Goal: Task Accomplishment & Management: Manage account settings

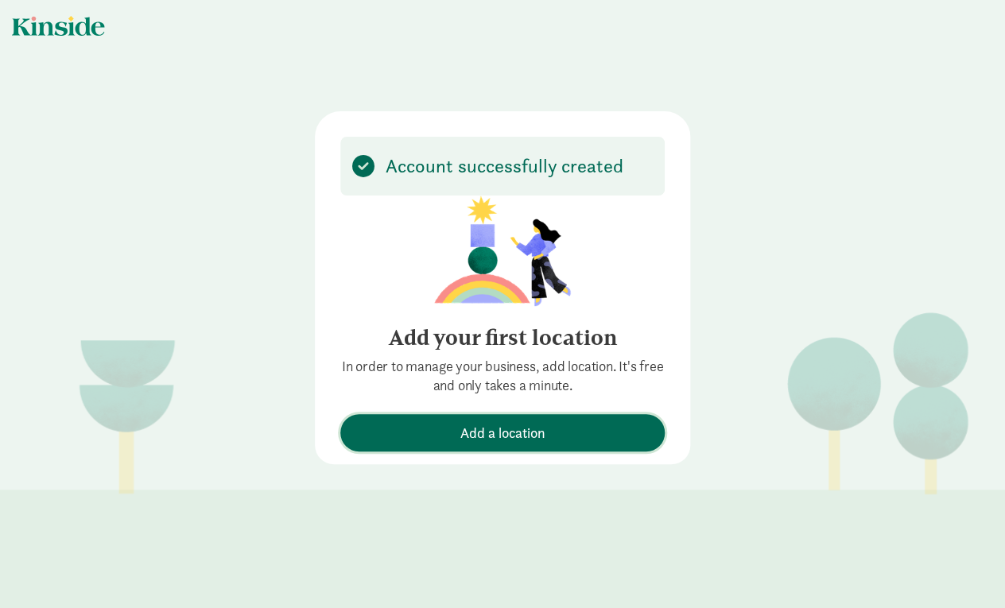
click at [509, 431] on span "Add a location" at bounding box center [503, 432] width 85 height 21
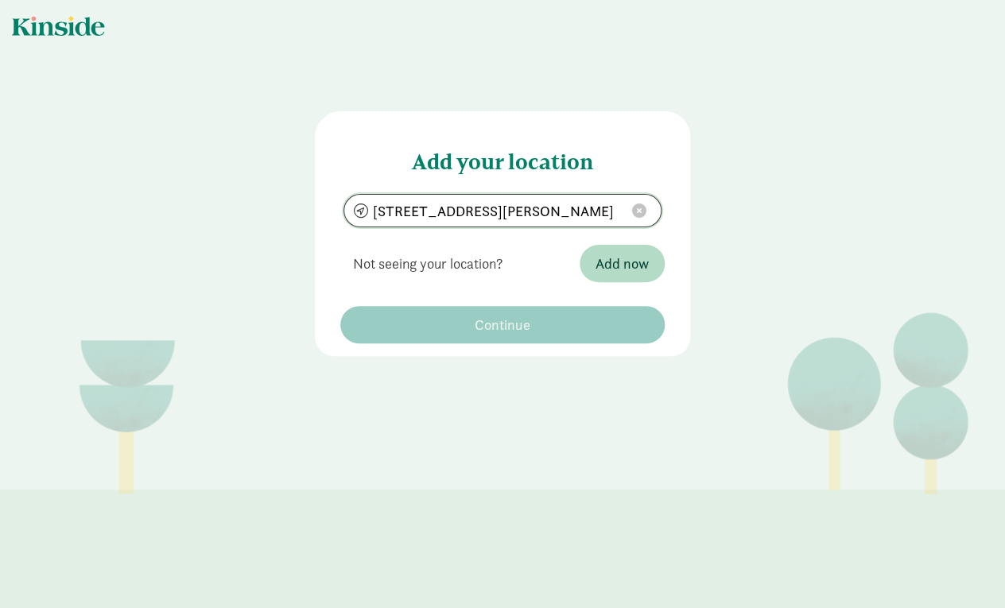
click at [462, 213] on input "196 Pattee Trail, Bozeman, MT 59718" at bounding box center [502, 211] width 317 height 32
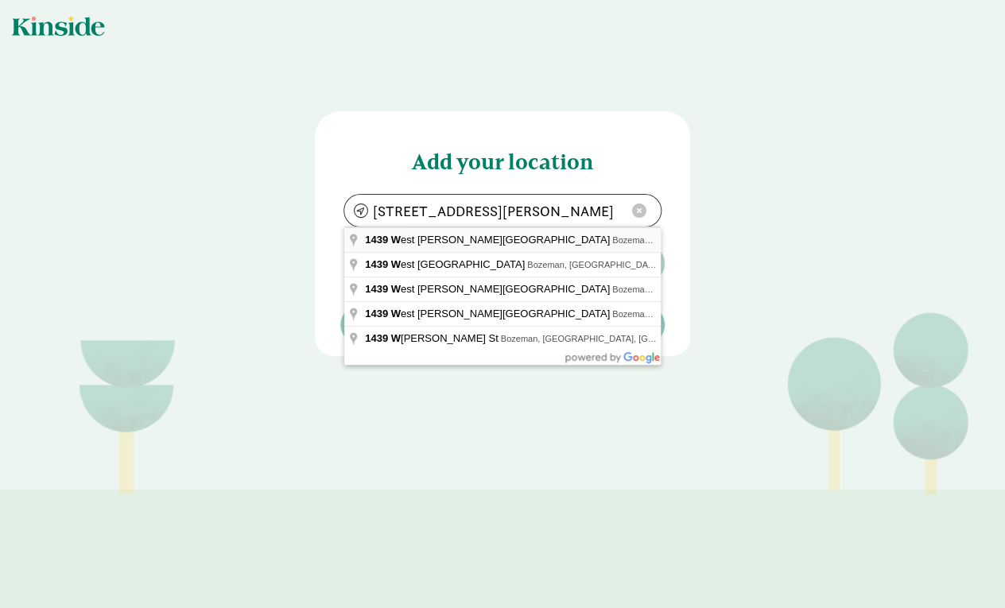
type input "1439 W Babcock St, Bozeman, MT 59715"
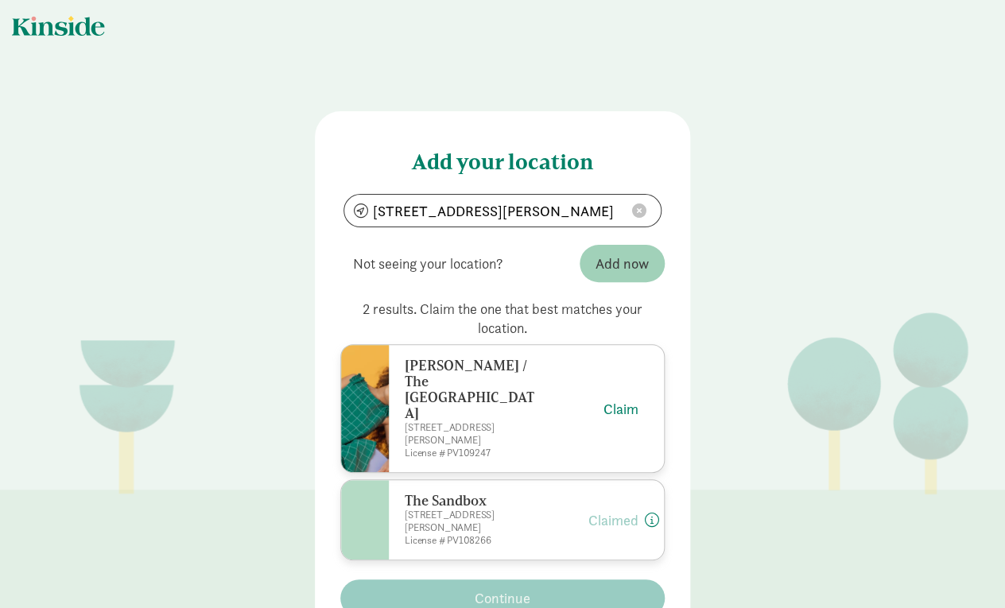
scroll to position [37, 0]
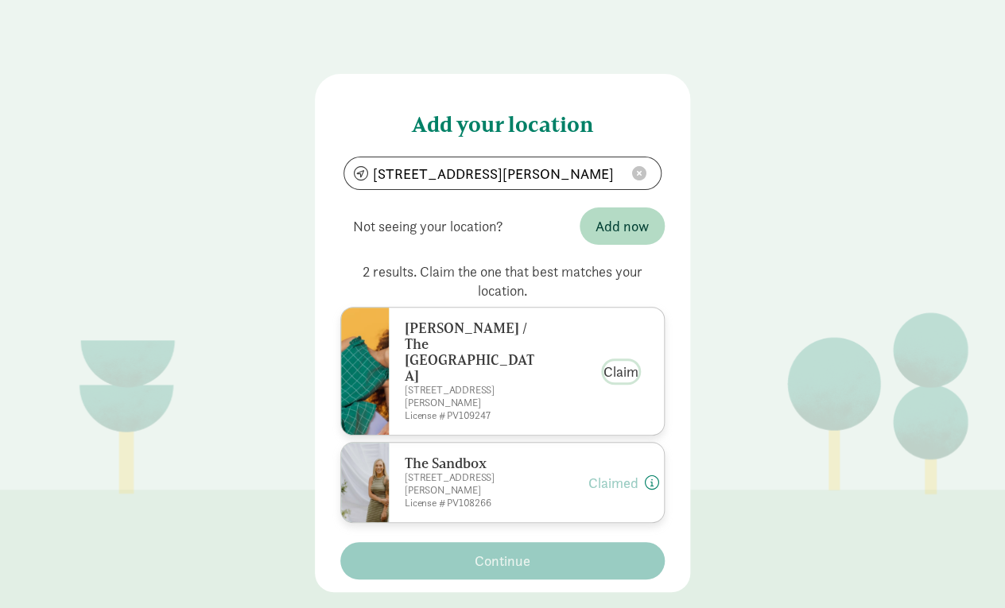
click at [620, 364] on button "Claim" at bounding box center [621, 371] width 35 height 21
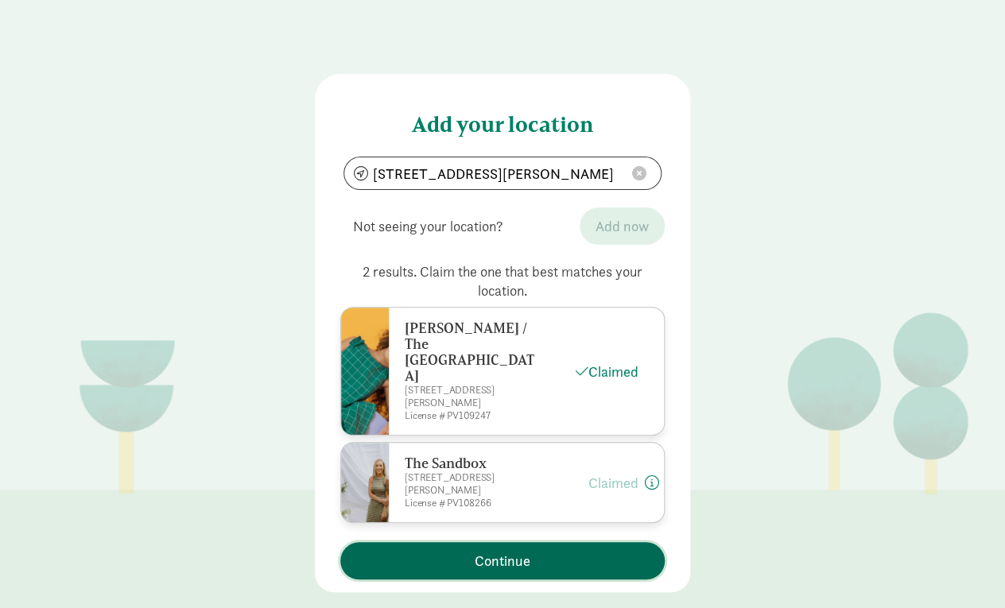
click at [514, 550] on span "Continue" at bounding box center [503, 560] width 56 height 21
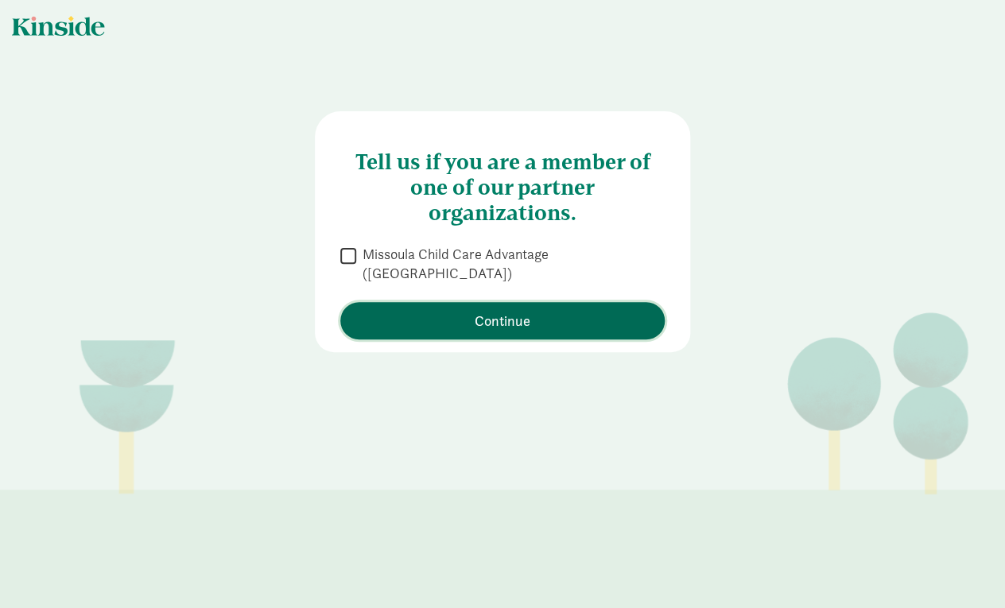
click at [490, 310] on span "Continue" at bounding box center [503, 320] width 56 height 21
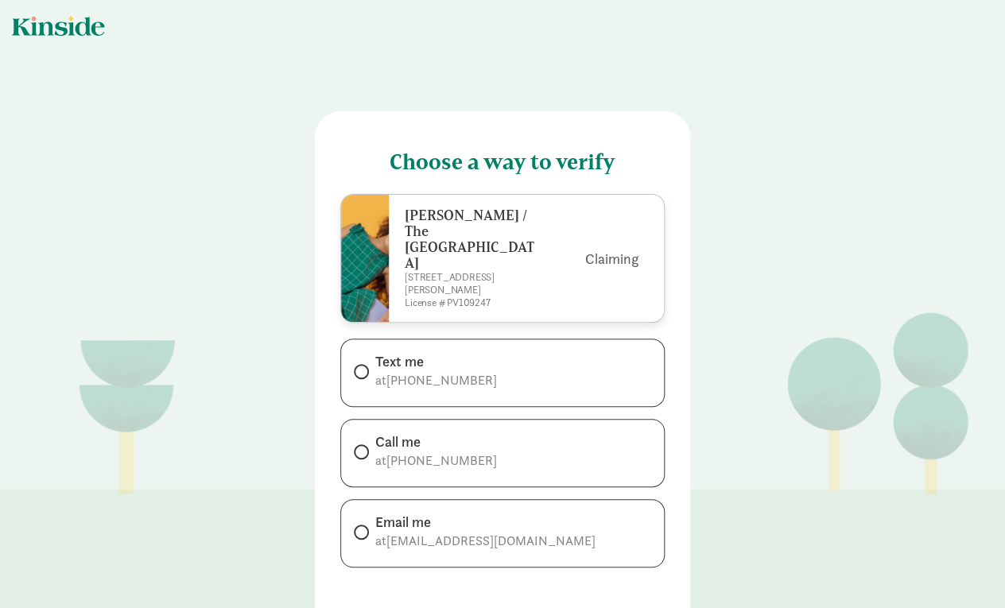
click at [368, 364] on span at bounding box center [361, 371] width 15 height 15
click at [364, 367] on input "Text me at +17079537319" at bounding box center [359, 372] width 10 height 10
radio input "true"
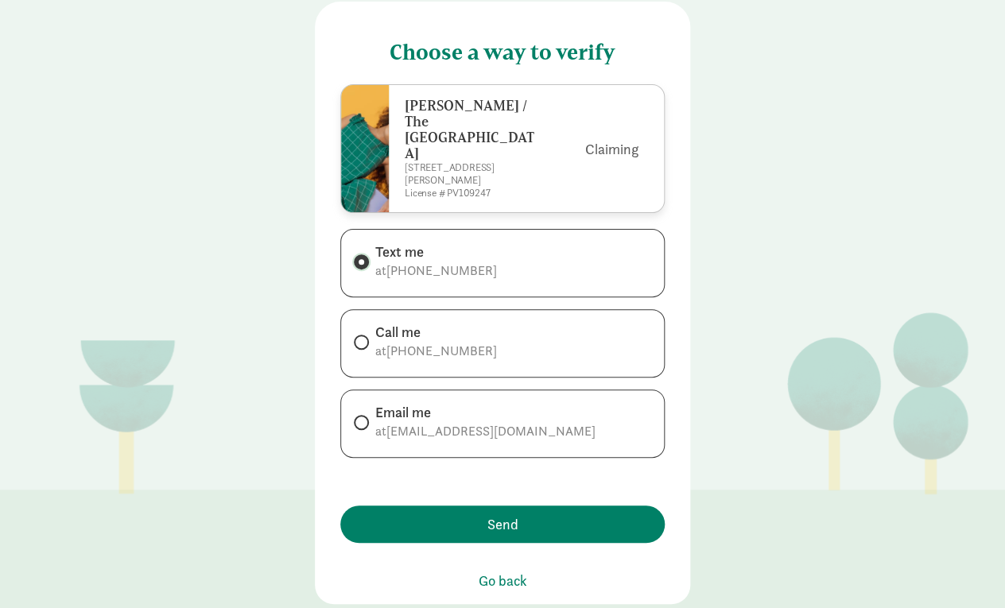
scroll to position [117, 0]
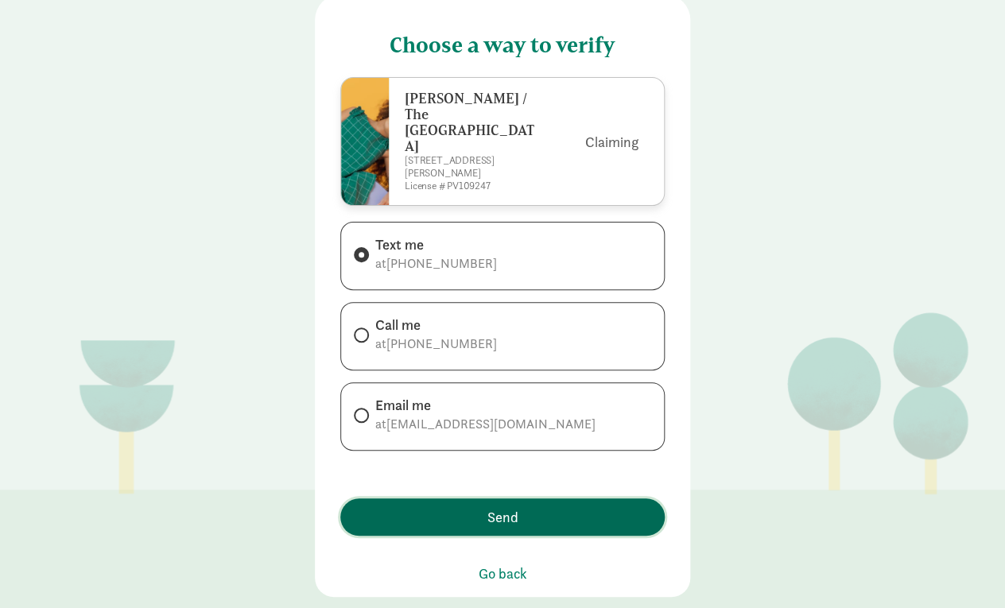
click at [449, 507] on span "Send" at bounding box center [502, 517] width 309 height 21
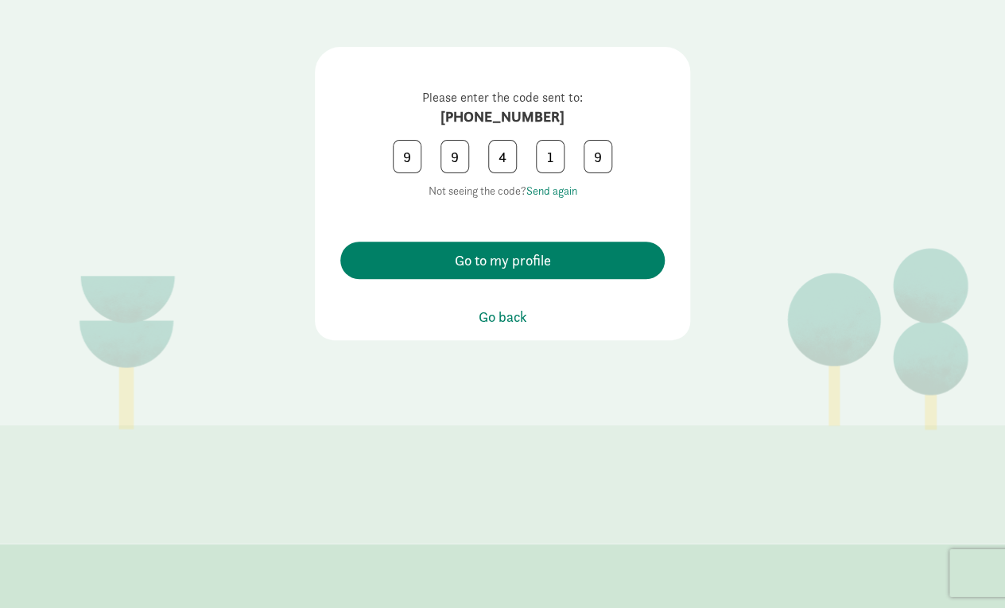
scroll to position [81, 0]
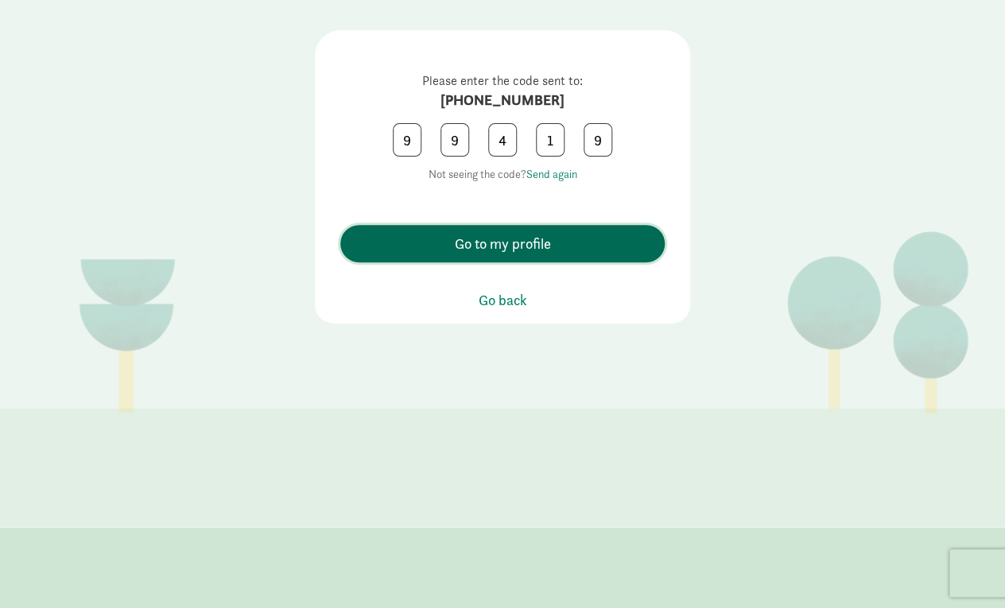
click at [437, 239] on span "Go to my profile" at bounding box center [502, 243] width 309 height 21
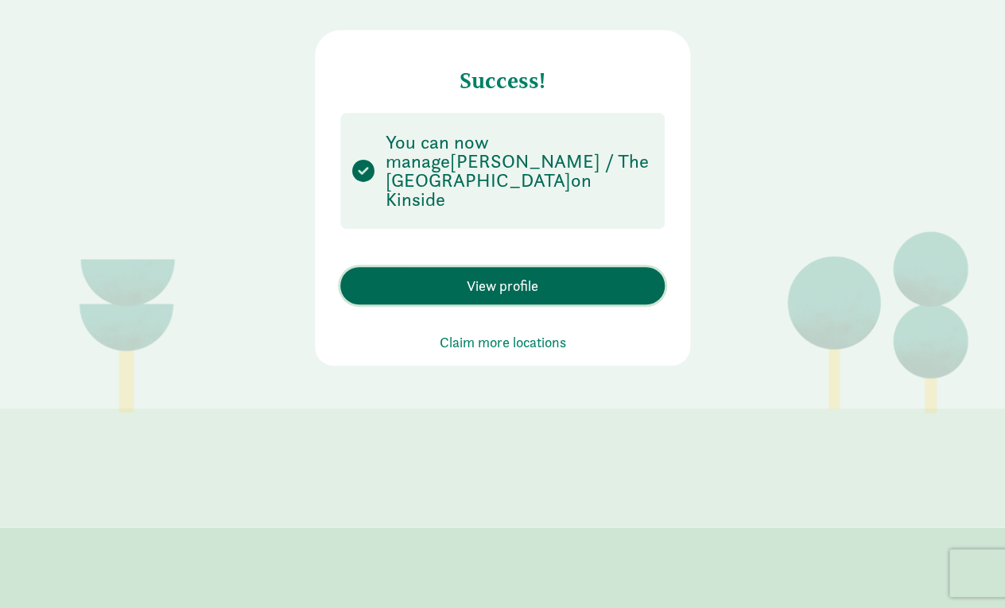
click at [465, 275] on span "View profile" at bounding box center [502, 285] width 309 height 21
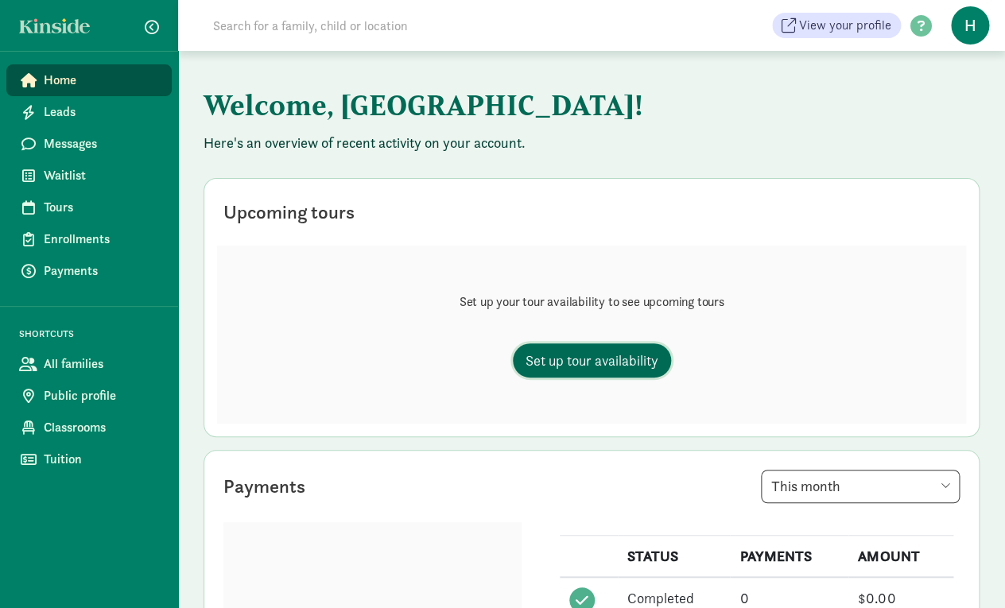
click at [573, 366] on span "Set up tour availability" at bounding box center [592, 360] width 133 height 21
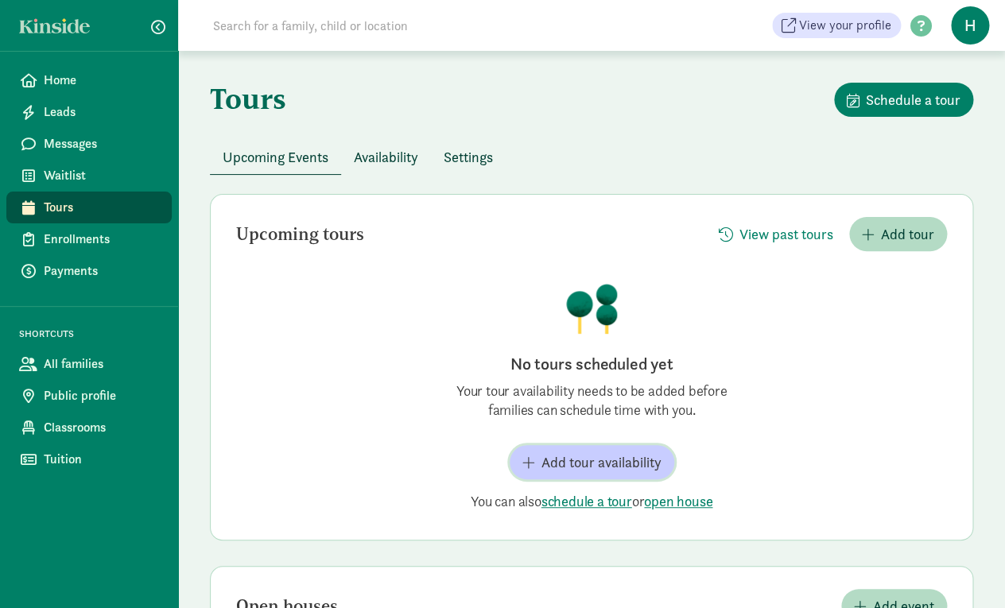
click at [572, 461] on span "Add tour availability" at bounding box center [602, 462] width 120 height 21
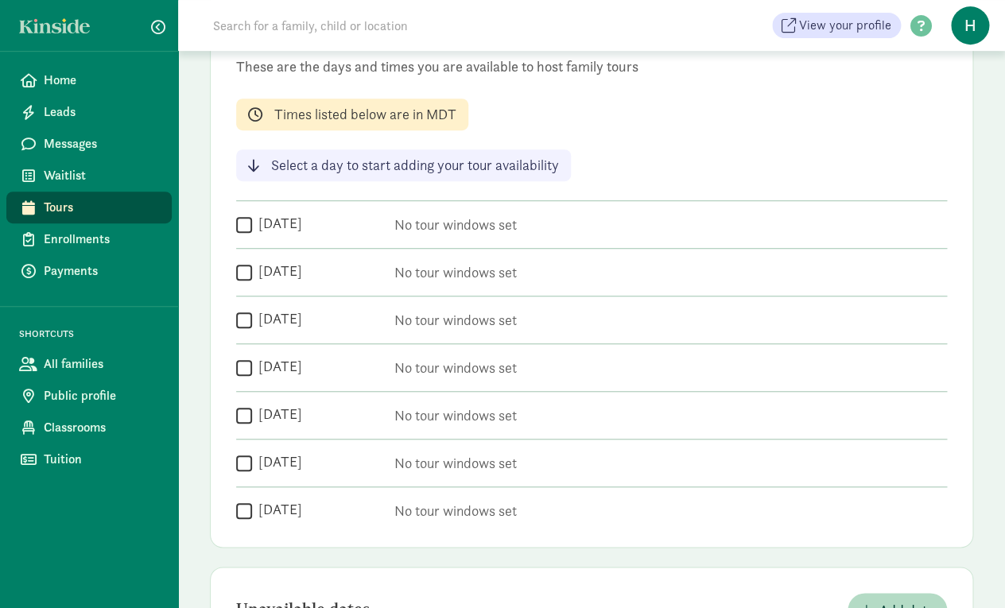
scroll to position [214, 0]
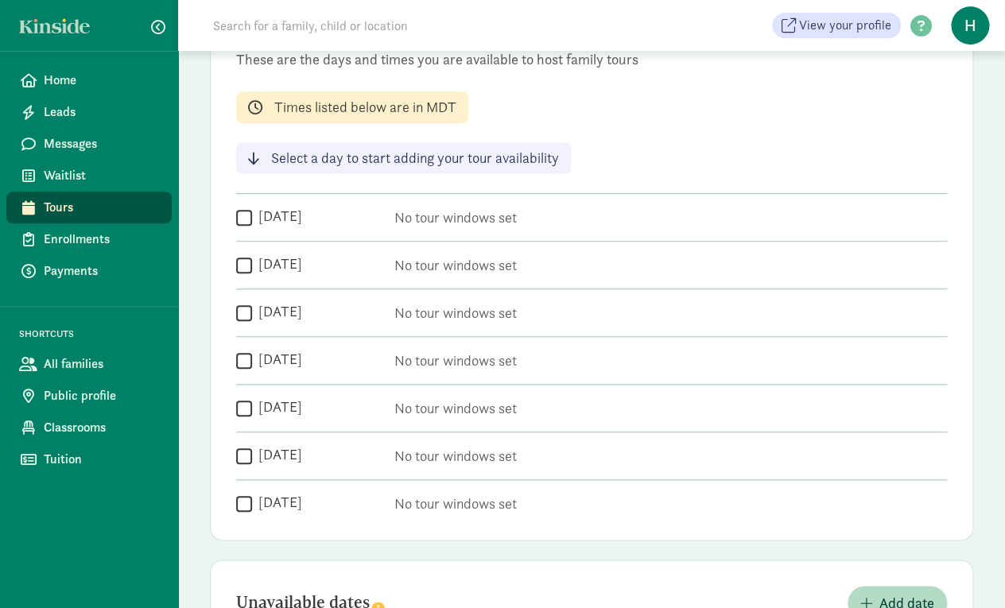
click at [244, 214] on input "[DATE]" at bounding box center [244, 217] width 16 height 21
checkbox input "true"
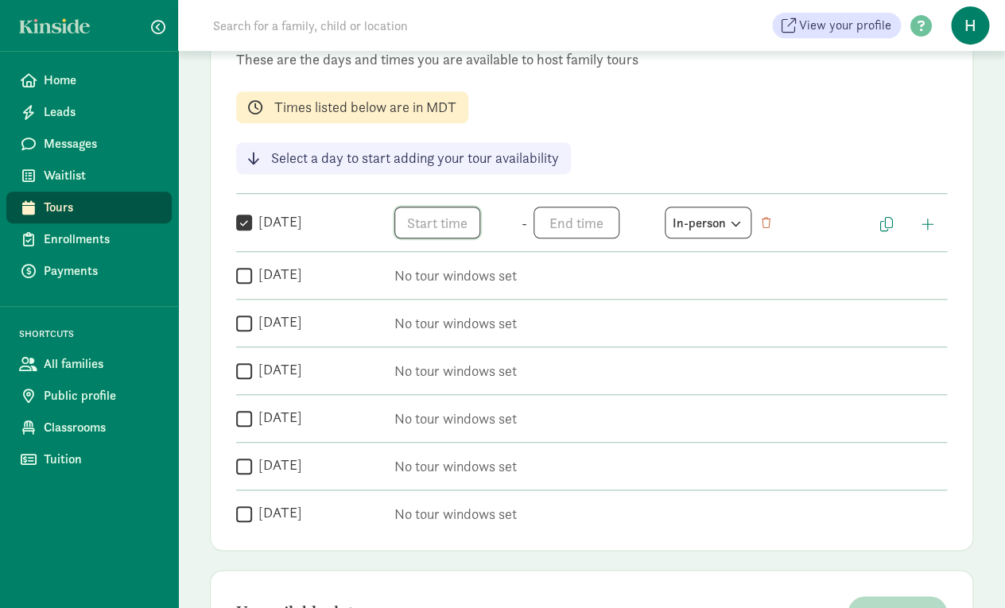
click at [430, 235] on input "text" at bounding box center [438, 223] width 86 height 32
click at [420, 315] on li "9" at bounding box center [418, 320] width 47 height 30
click at [459, 373] on li "15" at bounding box center [465, 369] width 47 height 30
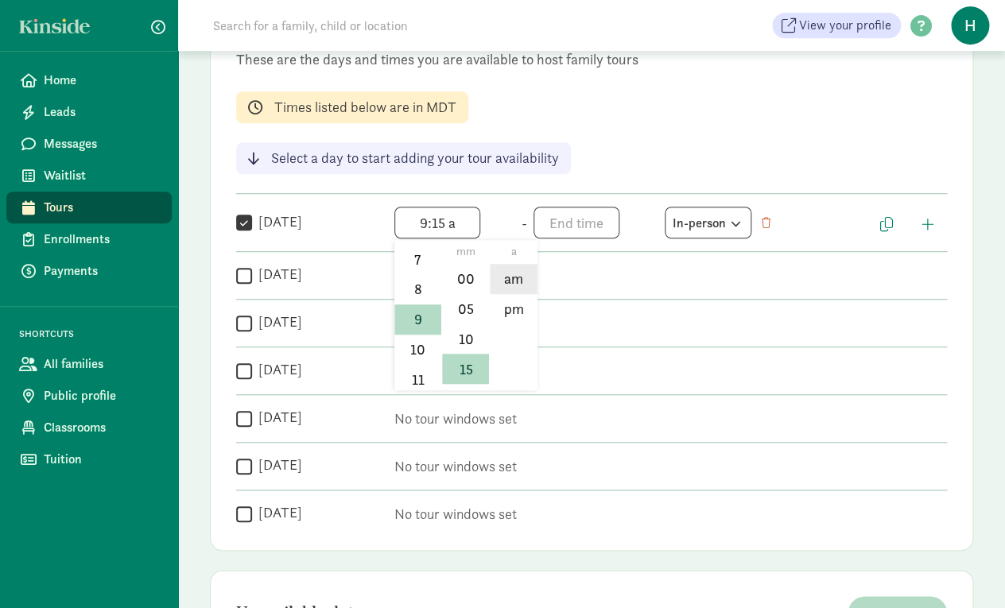
click at [508, 281] on li "am" at bounding box center [513, 279] width 47 height 30
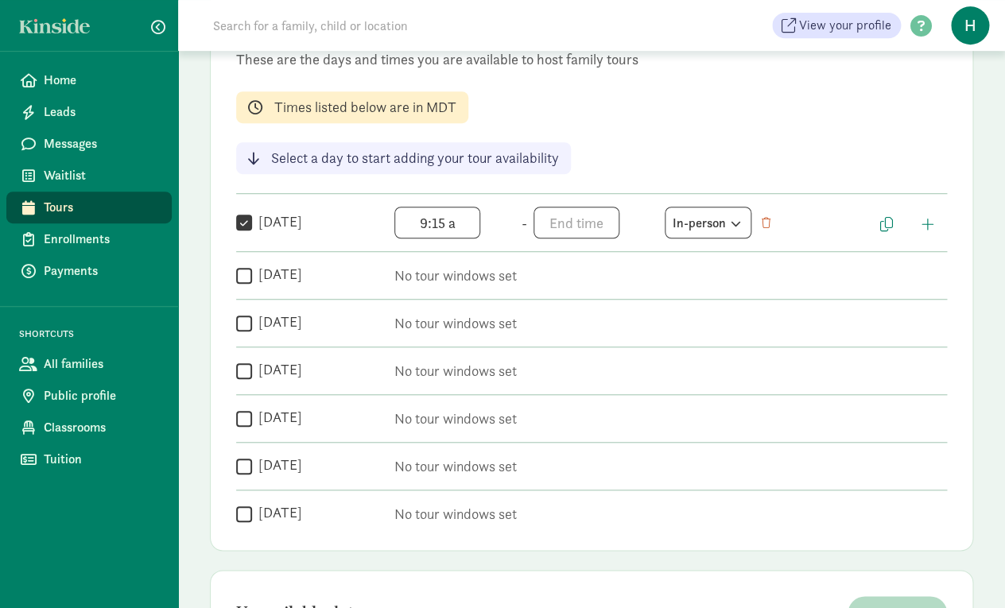
type input "9:15 am"
click at [571, 217] on input "text" at bounding box center [577, 223] width 86 height 32
click at [554, 350] on li "10" at bounding box center [557, 353] width 47 height 30
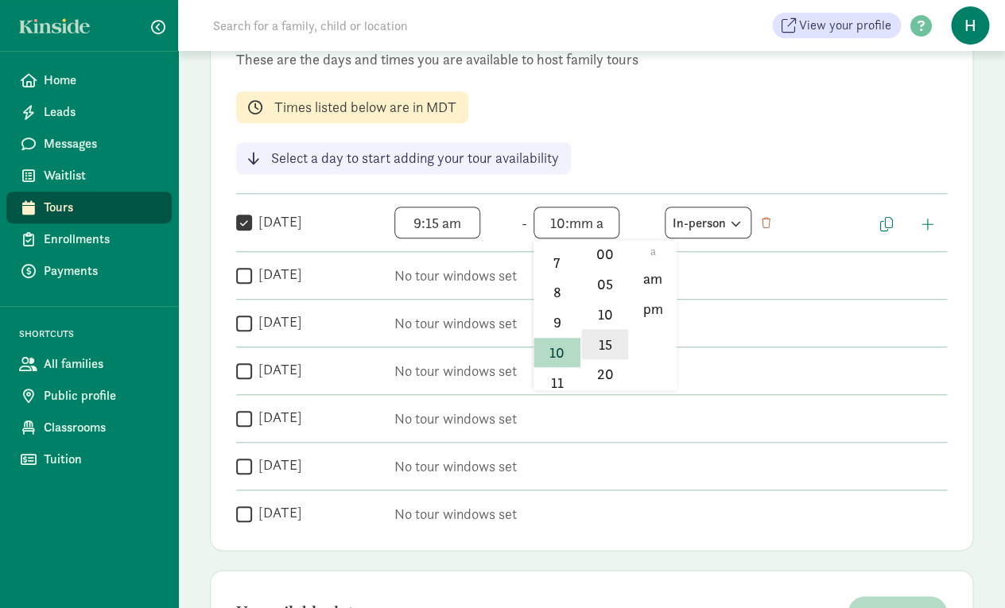
click at [603, 352] on li "15" at bounding box center [604, 344] width 47 height 30
click at [657, 280] on li "am" at bounding box center [652, 279] width 47 height 30
type input "10:15 am"
click at [925, 219] on span "button" at bounding box center [928, 224] width 13 height 14
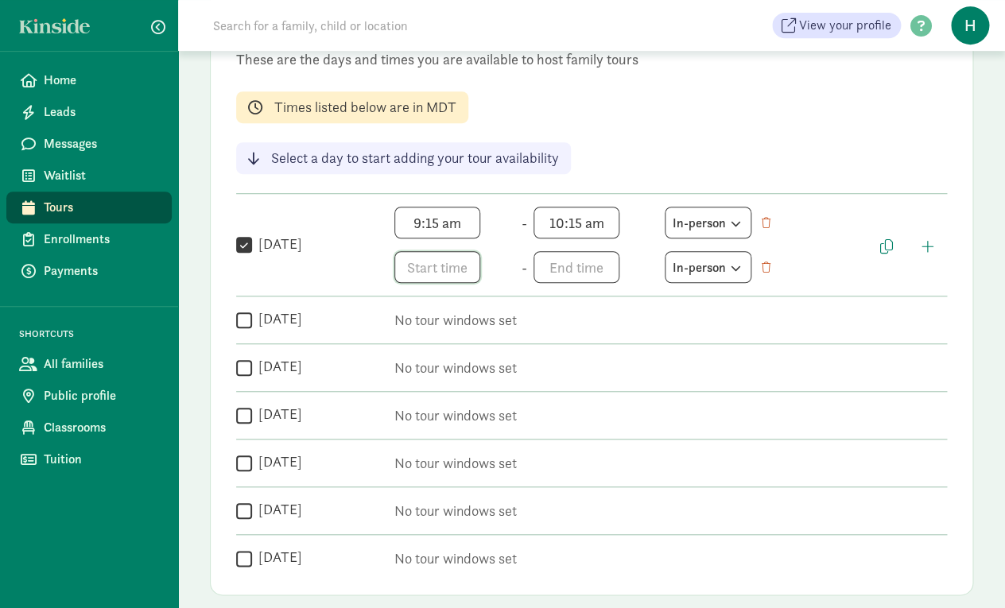
click at [450, 282] on span "h 12 1 2 3 4 5 6 7 8 9 10 11 mm 00 05 10 15 20 25 30 35 40 45 50 55 a am pm" at bounding box center [455, 267] width 121 height 32
click at [420, 379] on li "3" at bounding box center [418, 368] width 47 height 30
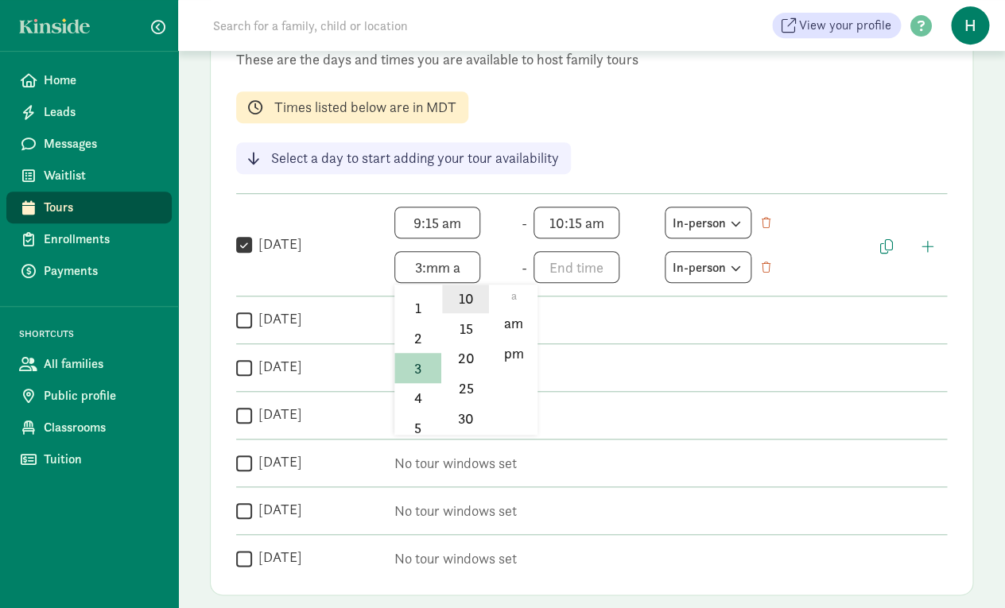
scroll to position [97, 0]
click at [465, 404] on li "30" at bounding box center [465, 407] width 47 height 30
click at [505, 366] on li "pm" at bounding box center [513, 354] width 47 height 30
type input "3:30 pm"
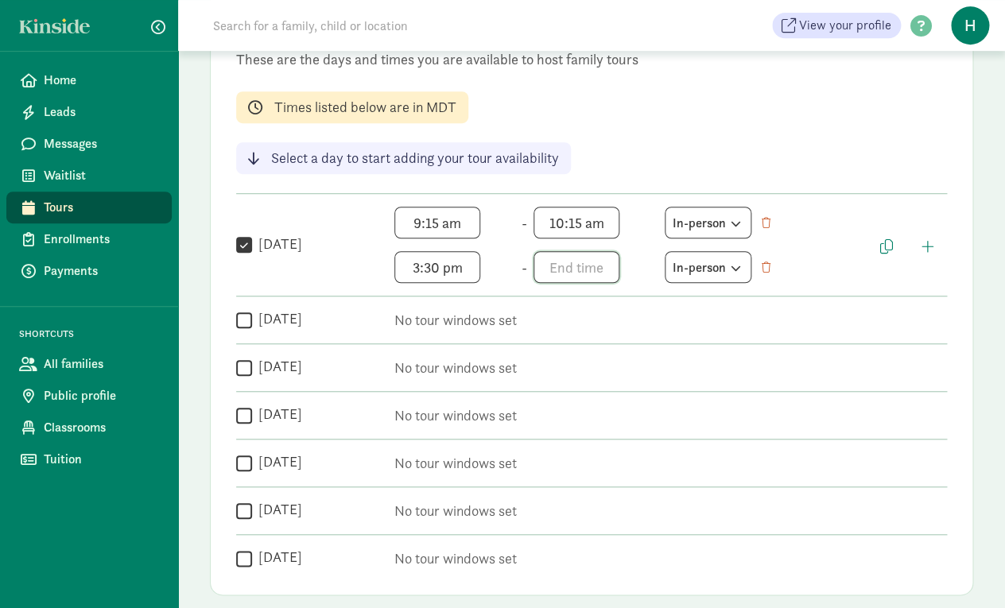
click at [551, 270] on input "text" at bounding box center [577, 267] width 86 height 32
click at [553, 366] on li "4" at bounding box center [557, 364] width 47 height 30
click at [612, 353] on li "30" at bounding box center [604, 351] width 47 height 30
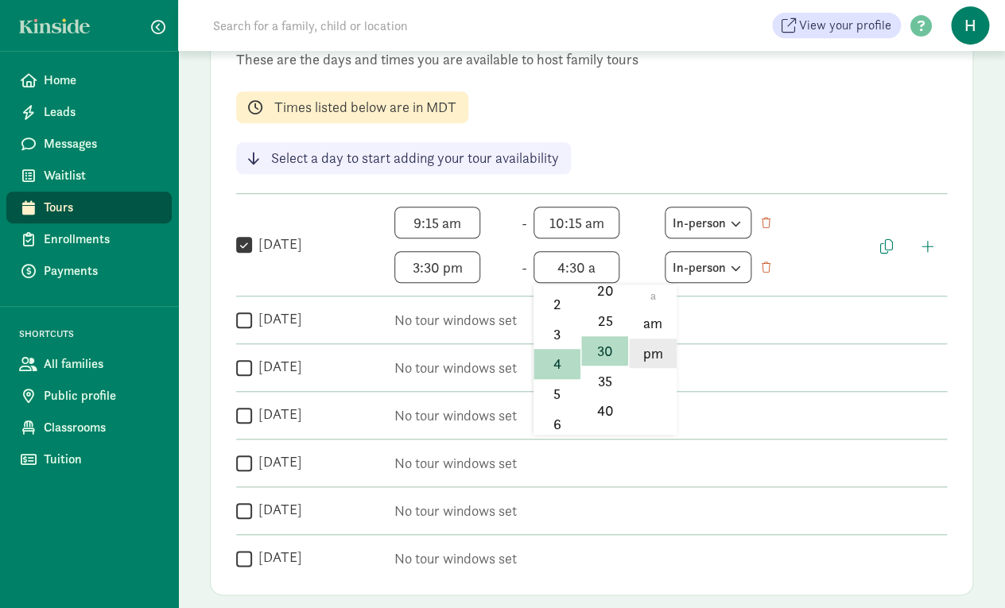
click at [647, 359] on li "pm" at bounding box center [652, 354] width 47 height 30
type input "4:30 pm"
click at [243, 467] on input "Friday" at bounding box center [244, 463] width 16 height 21
checkbox input "true"
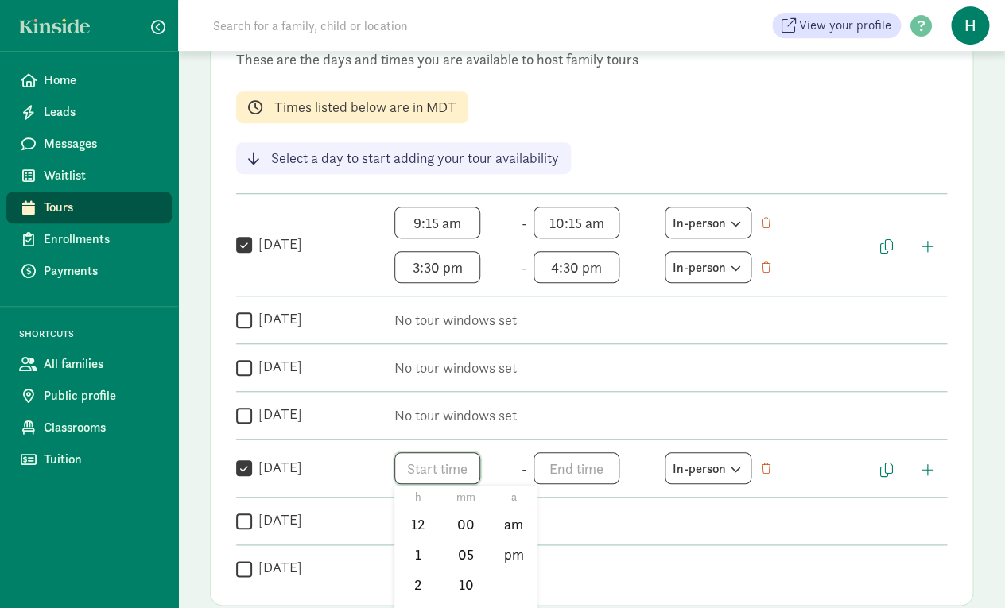
click at [445, 465] on input "text" at bounding box center [438, 469] width 86 height 32
click at [410, 563] on li "9" at bounding box center [418, 561] width 47 height 30
type input "9:mm a"
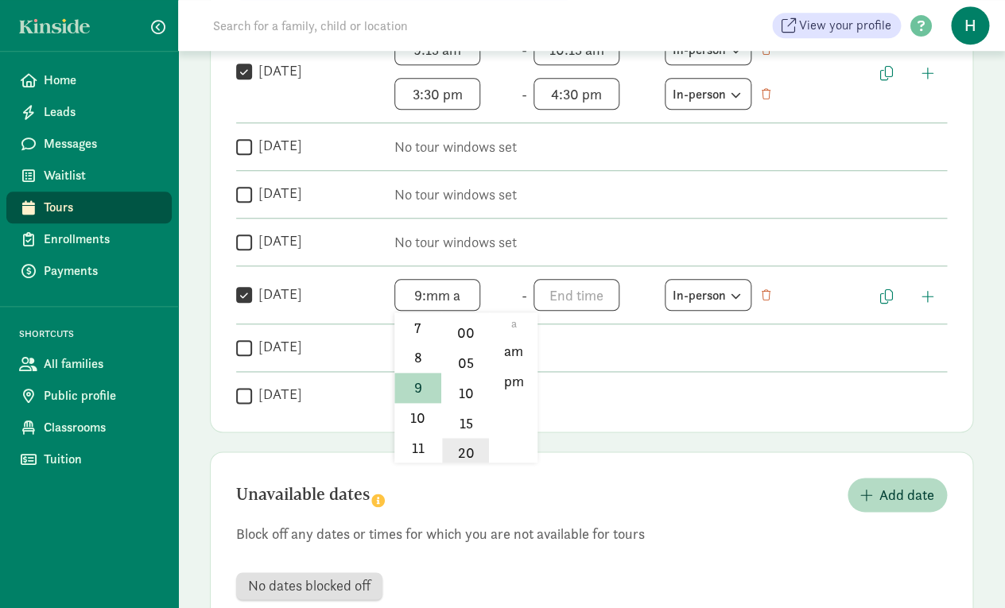
scroll to position [0, 0]
click at [242, 71] on div at bounding box center [502, 304] width 1005 height 608
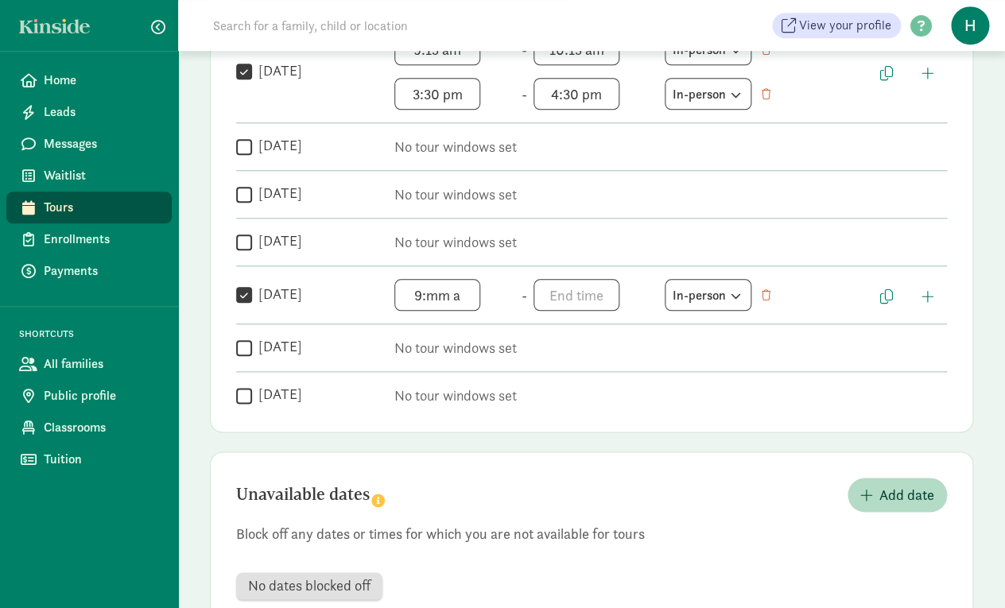
click at [242, 71] on input "Monday" at bounding box center [244, 71] width 16 height 21
checkbox input "false"
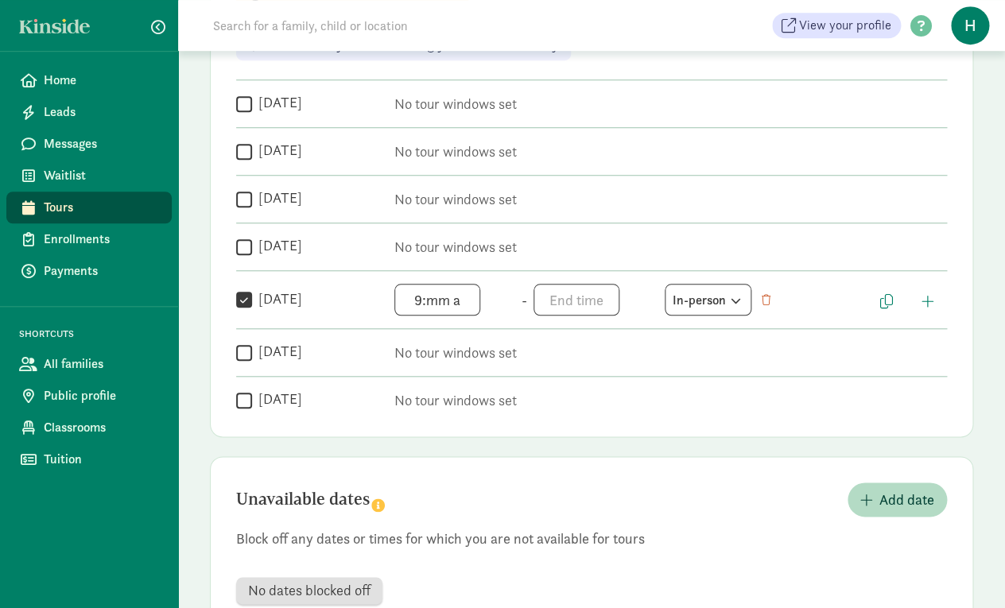
scroll to position [327, 0]
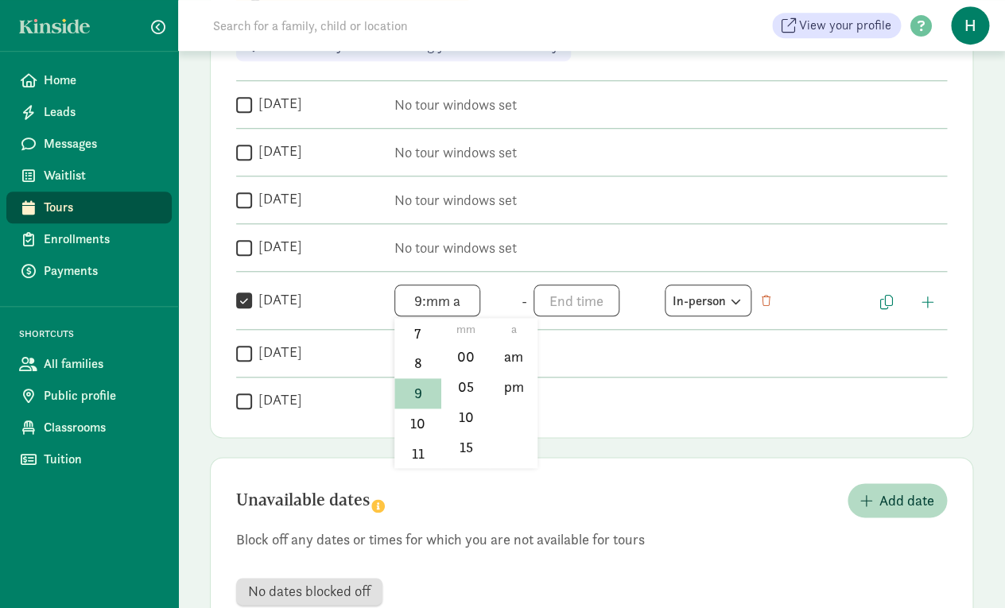
click at [438, 306] on input "9:mm a" at bounding box center [438, 301] width 86 height 32
click at [467, 428] on li "15" at bounding box center [465, 437] width 47 height 30
click at [511, 364] on li "am" at bounding box center [513, 357] width 47 height 30
type input "9:15 am"
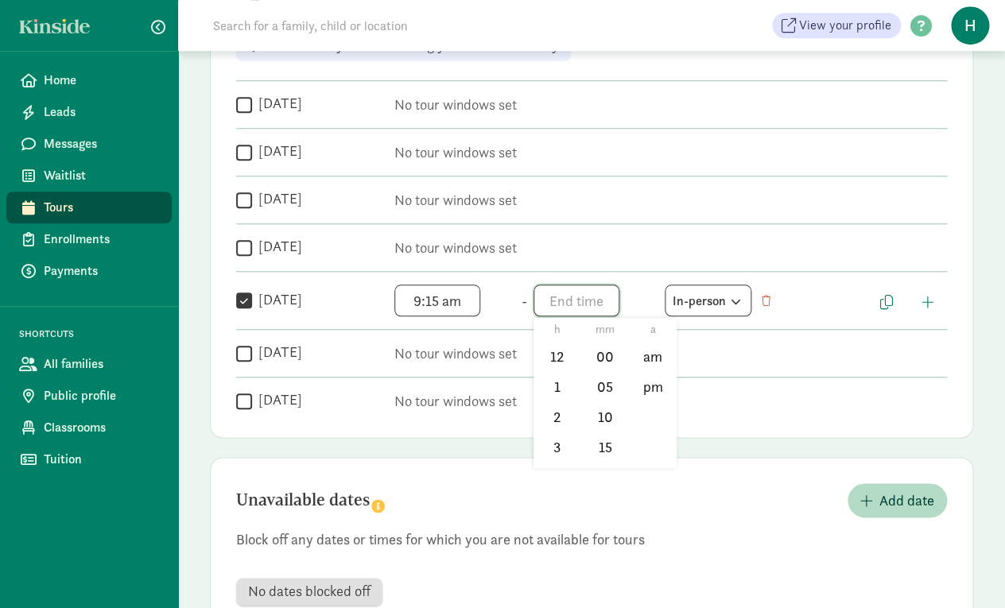
click at [560, 299] on input "text" at bounding box center [577, 301] width 86 height 32
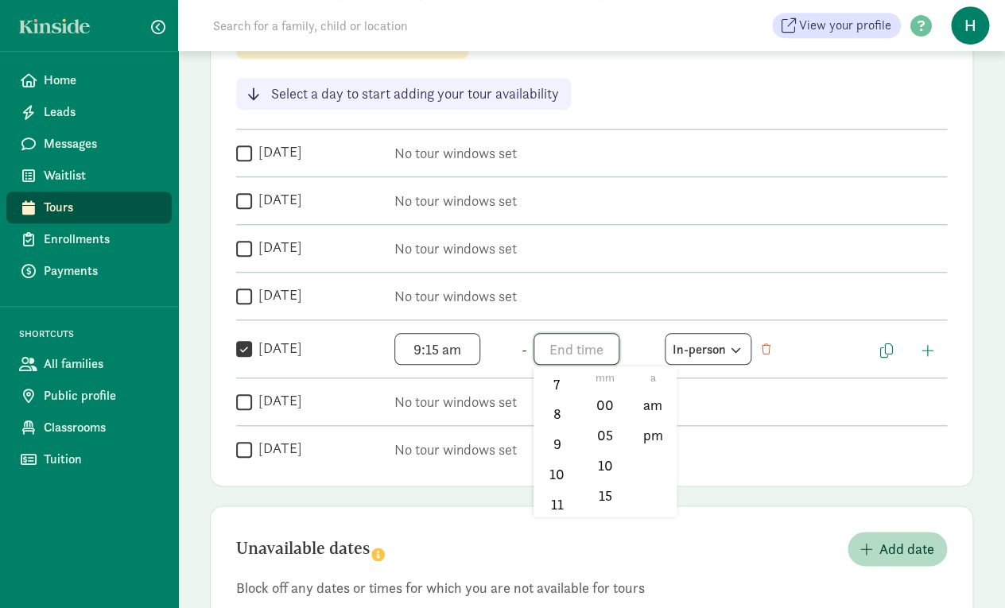
scroll to position [235, 0]
click at [555, 476] on li "10" at bounding box center [557, 472] width 47 height 30
click at [606, 491] on li "15" at bounding box center [604, 495] width 47 height 30
click at [654, 410] on li "am" at bounding box center [652, 406] width 47 height 30
type input "10:15 am"
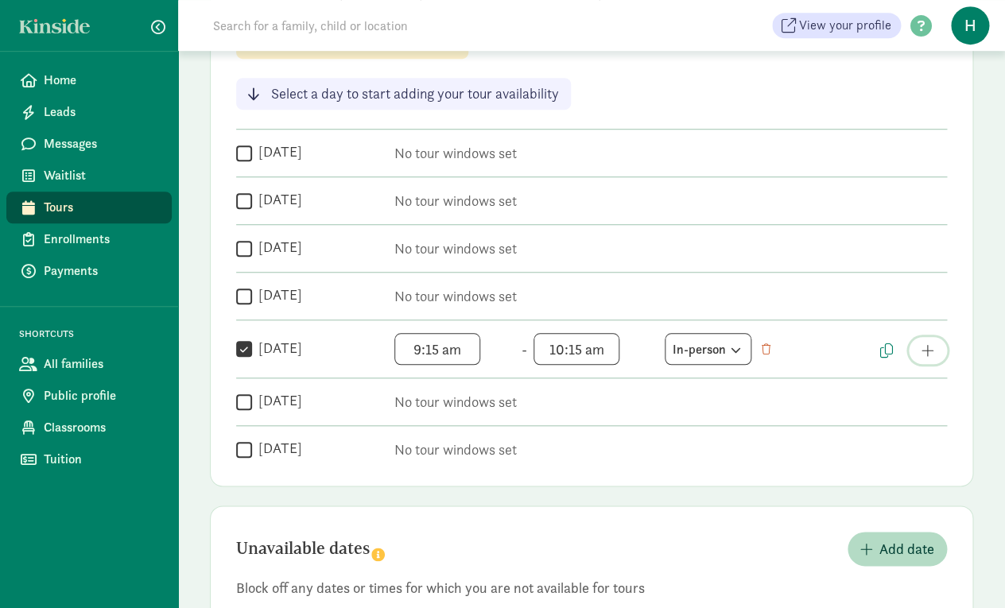
click at [927, 345] on span "button" at bounding box center [928, 351] width 13 height 14
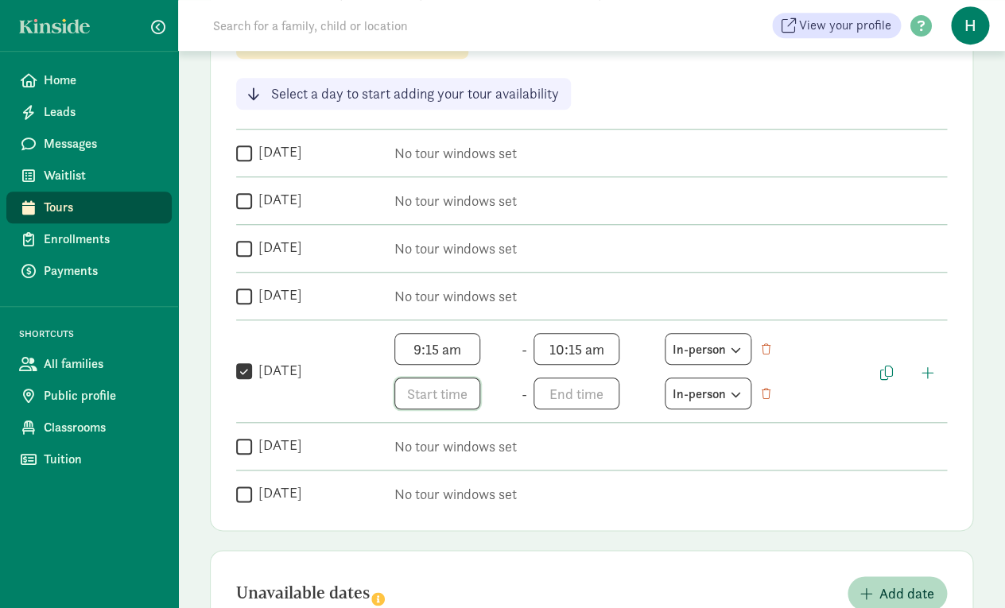
click at [417, 403] on input "text" at bounding box center [438, 394] width 86 height 32
click at [417, 526] on li "3" at bounding box center [418, 540] width 47 height 30
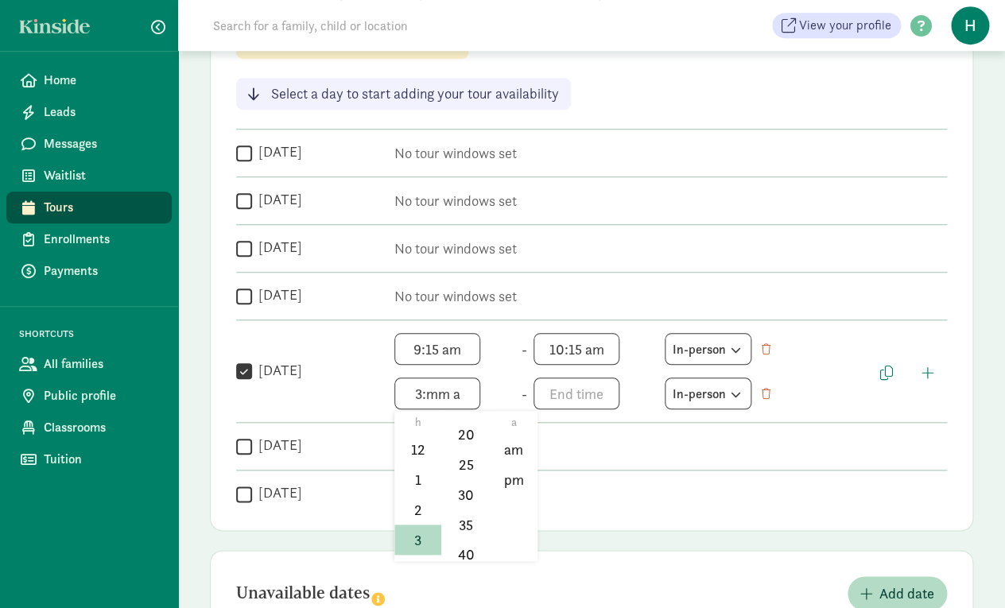
scroll to position [164, 0]
click at [464, 551] on li "45" at bounding box center [465, 557] width 47 height 30
click at [570, 396] on div at bounding box center [502, 304] width 1005 height 608
click at [449, 402] on input "3:45 a" at bounding box center [438, 394] width 86 height 32
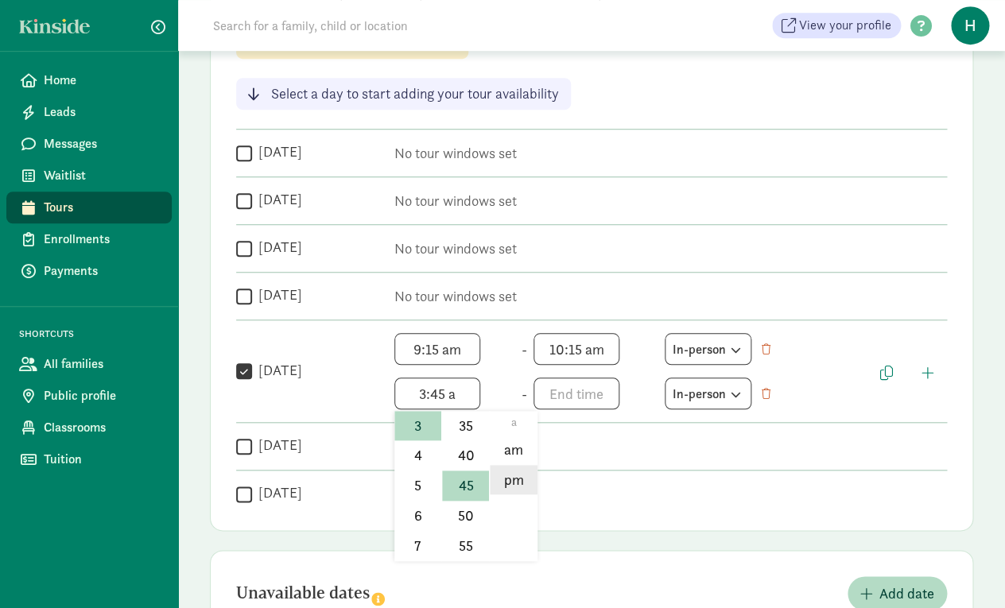
click at [507, 480] on li "pm" at bounding box center [513, 480] width 47 height 30
type input "3:45 pm"
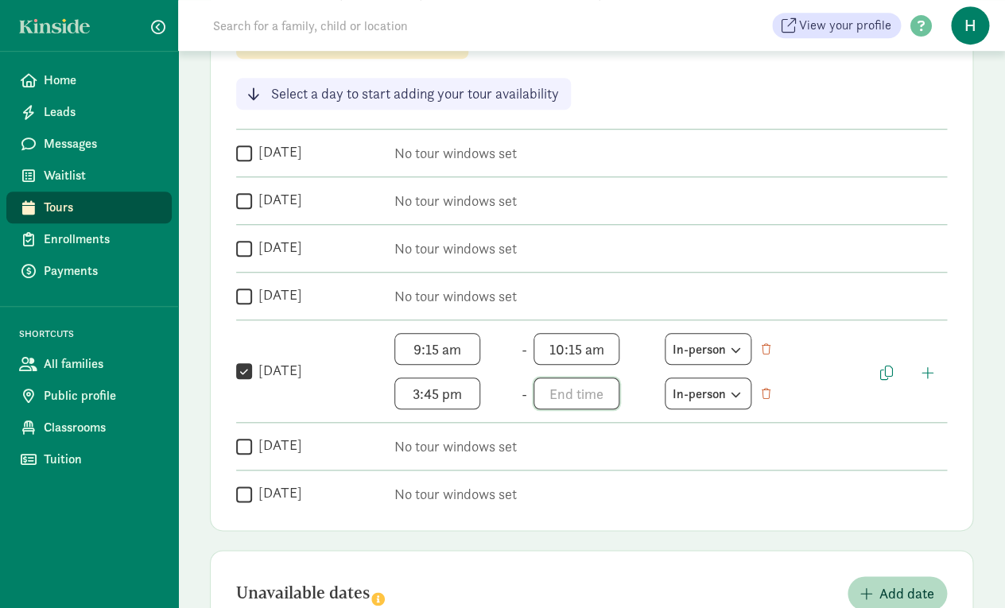
click at [551, 392] on input "text" at bounding box center [577, 394] width 86 height 32
click at [563, 460] on li "4" at bounding box center [557, 449] width 47 height 30
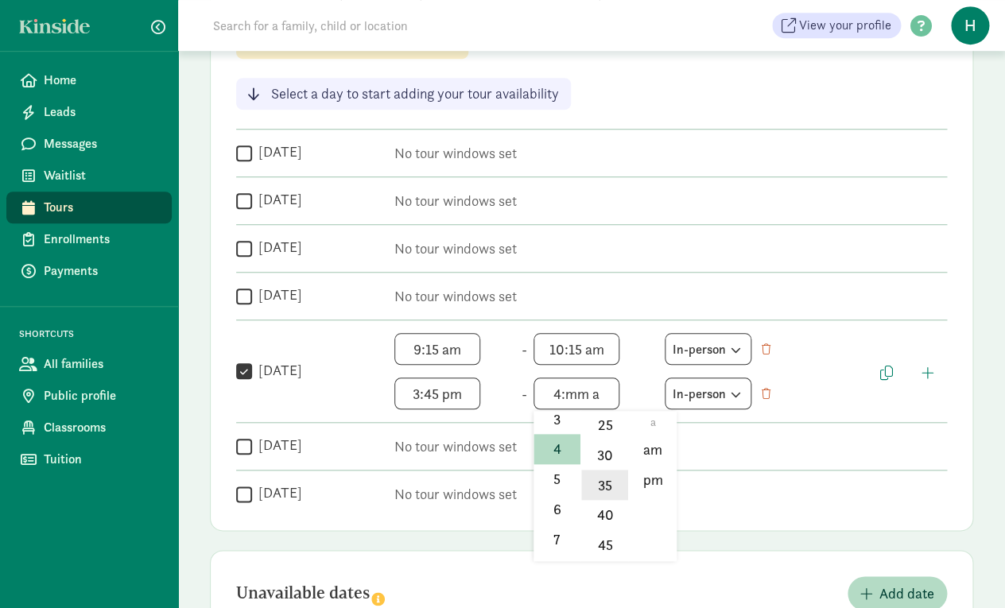
scroll to position [179, 0]
click at [604, 542] on li "45" at bounding box center [604, 542] width 47 height 30
click at [650, 474] on li "pm" at bounding box center [652, 480] width 47 height 30
type input "4:45 pm"
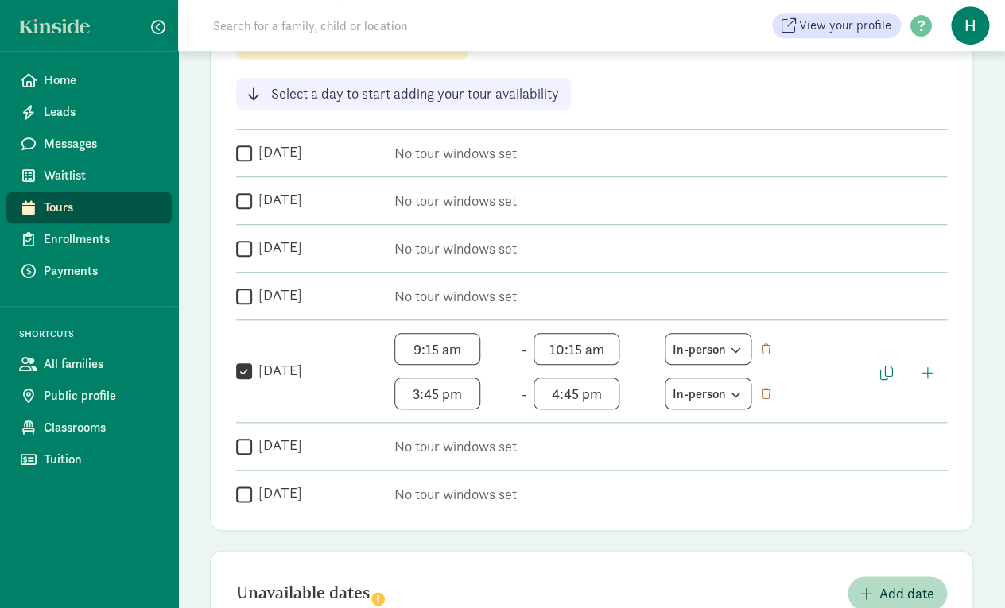
click at [689, 430] on div " Saturday No tour windows set" at bounding box center [591, 439] width 711 height 35
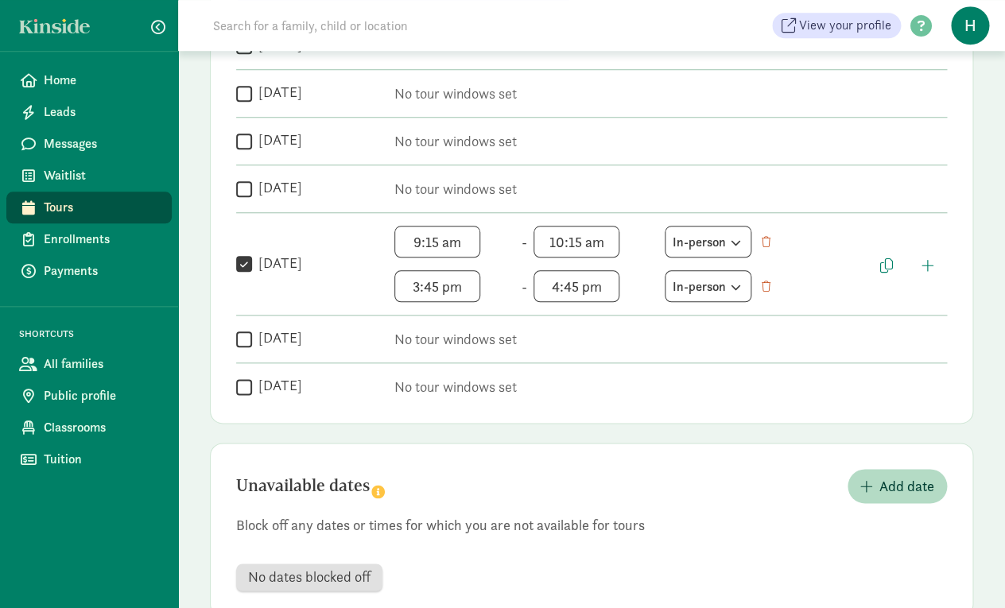
scroll to position [426, 0]
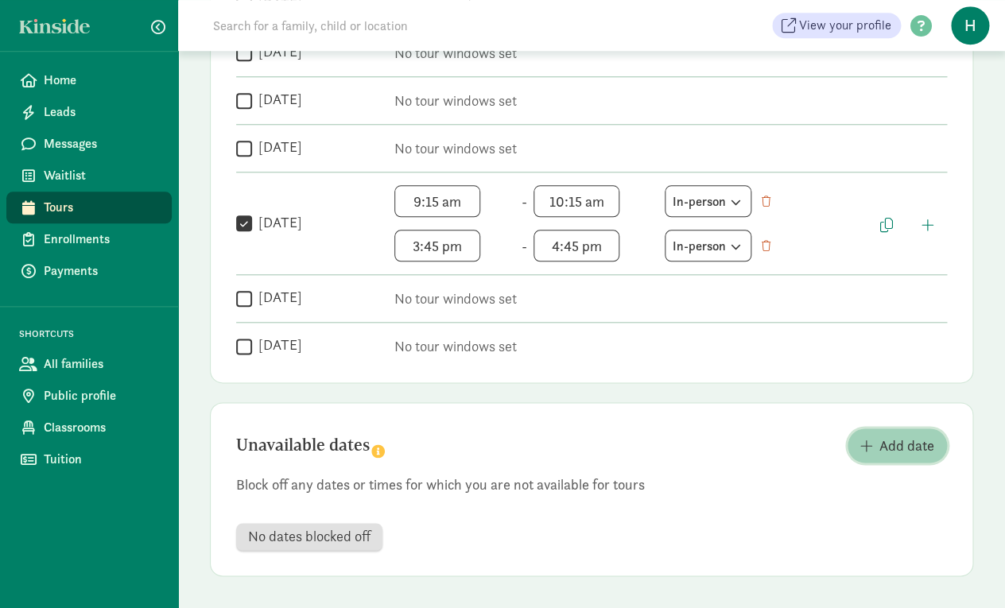
click at [871, 452] on span "button" at bounding box center [867, 446] width 13 height 14
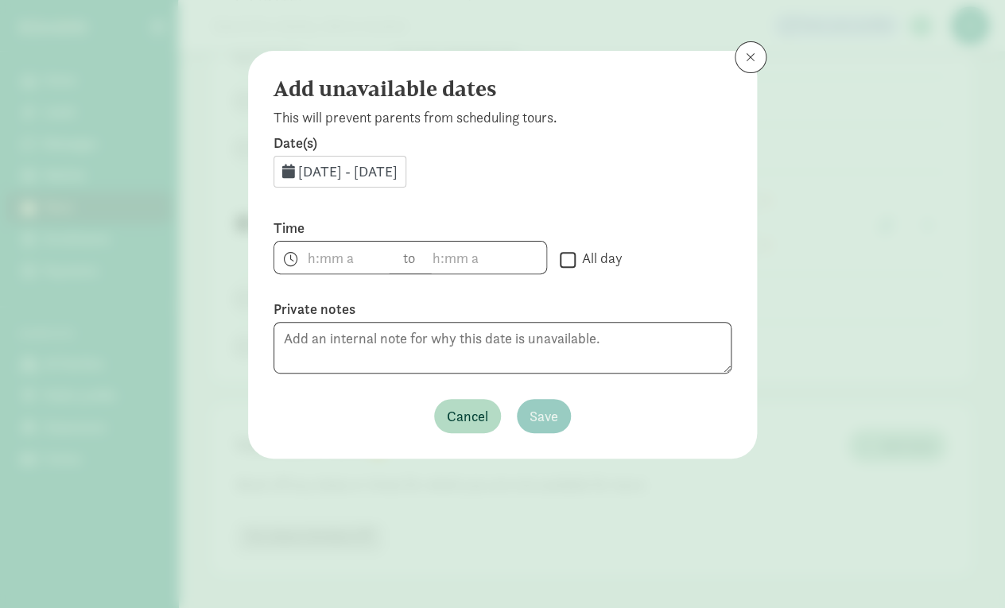
click at [333, 173] on span "Sep 14, 2025 - Sep 30, 2025" at bounding box center [347, 171] width 99 height 18
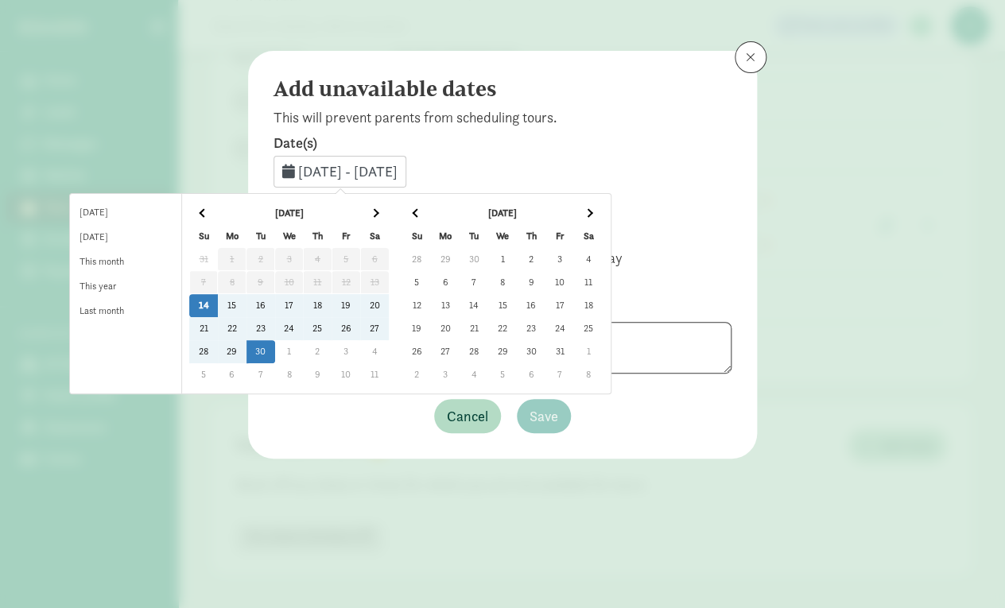
click at [593, 212] on span at bounding box center [588, 212] width 9 height 9
click at [451, 200] on div "Dec 2025 Su Mo Tu We Th Fr Sa 30 1 2 3 4 5 6 7 8 9 10 11 12 13 14 15 16 17 18 1…" at bounding box center [503, 293] width 202 height 187
click at [421, 214] on span at bounding box center [416, 212] width 9 height 9
click at [749, 53] on span at bounding box center [751, 57] width 10 height 13
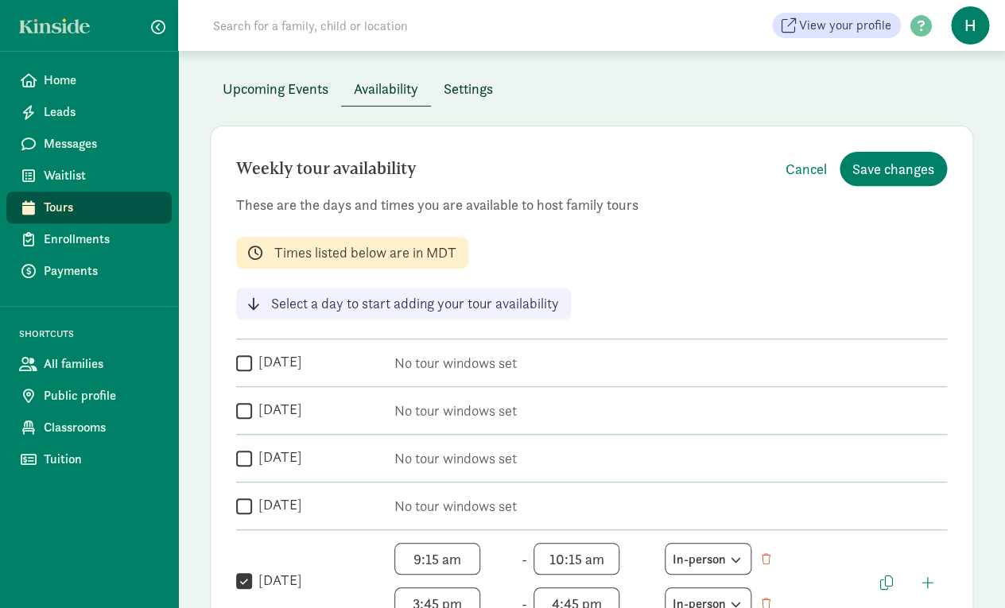
scroll to position [21, 0]
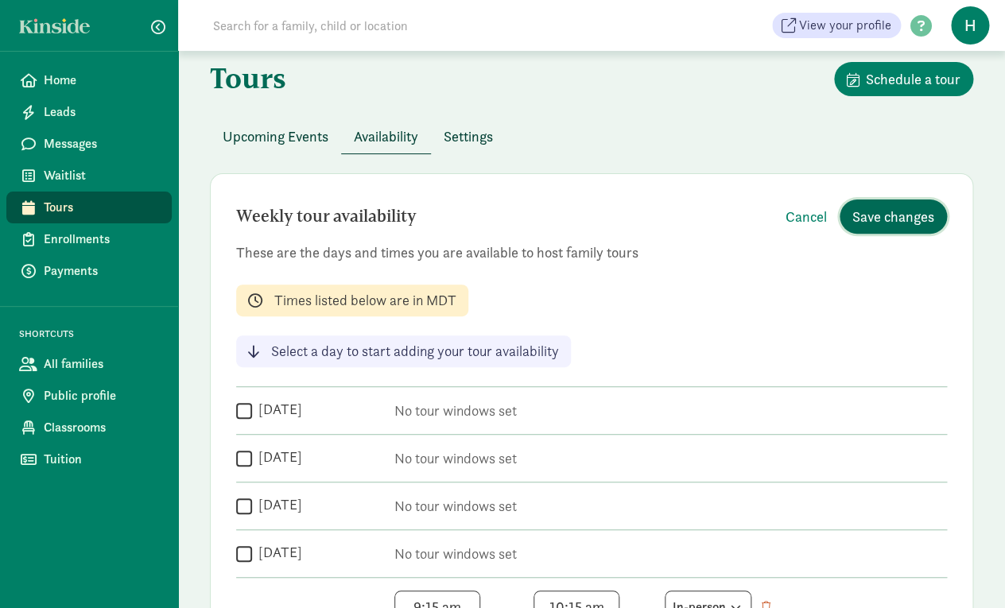
click at [878, 221] on span "Save changes" at bounding box center [894, 216] width 82 height 21
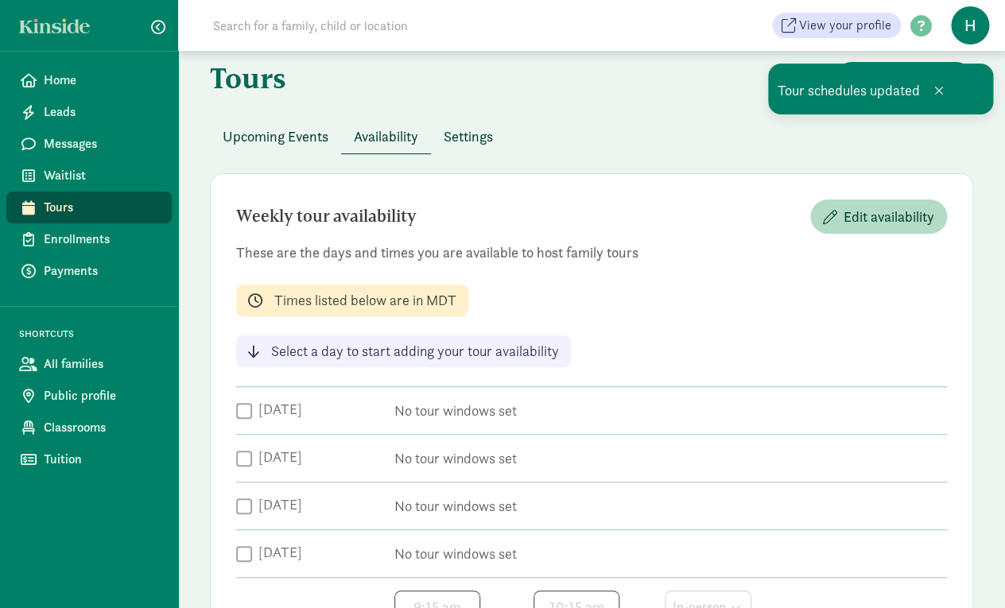
scroll to position [0, 0]
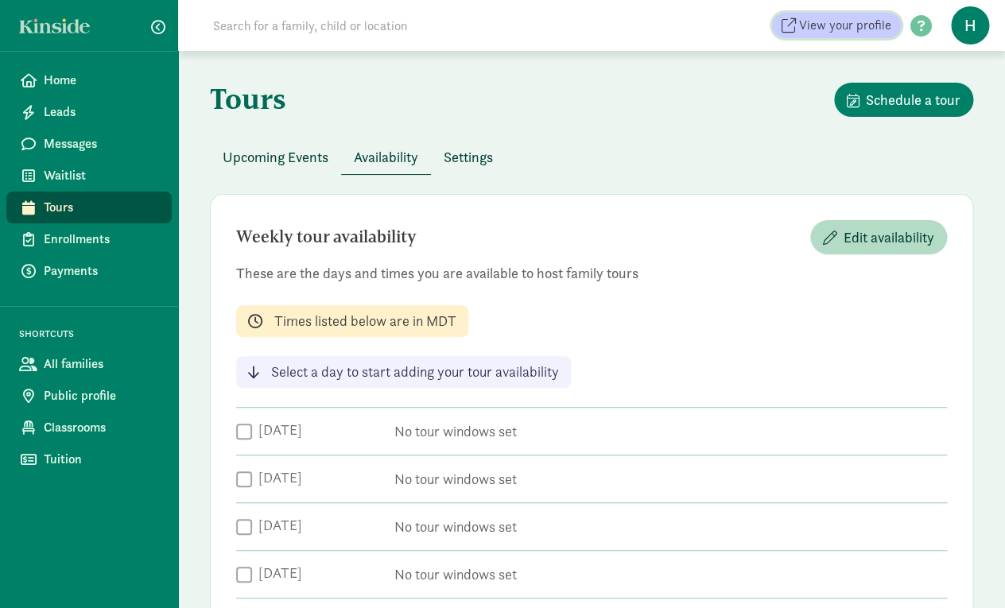
click at [820, 27] on span "View your profile" at bounding box center [845, 25] width 92 height 19
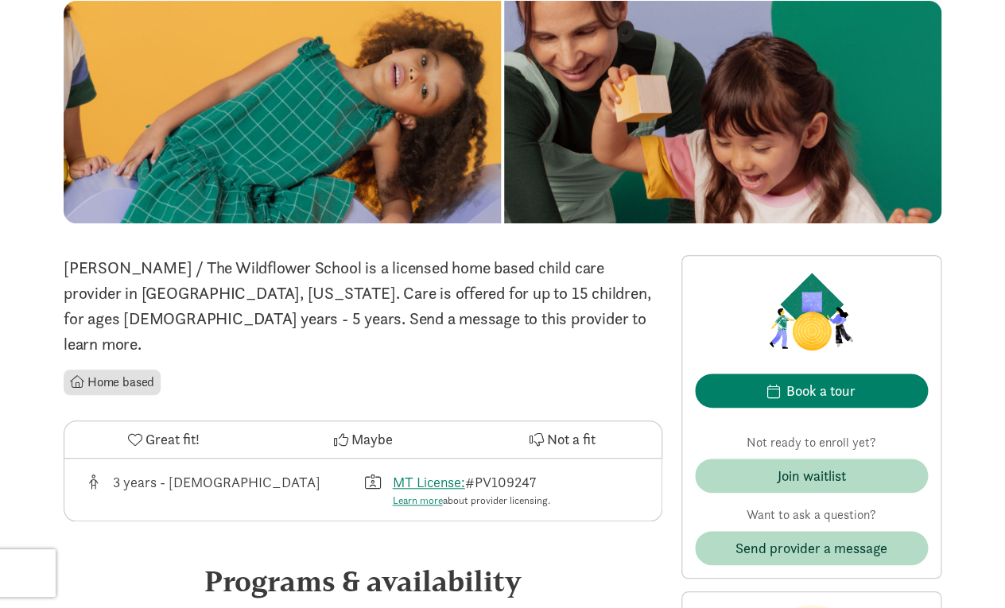
scroll to position [25, 0]
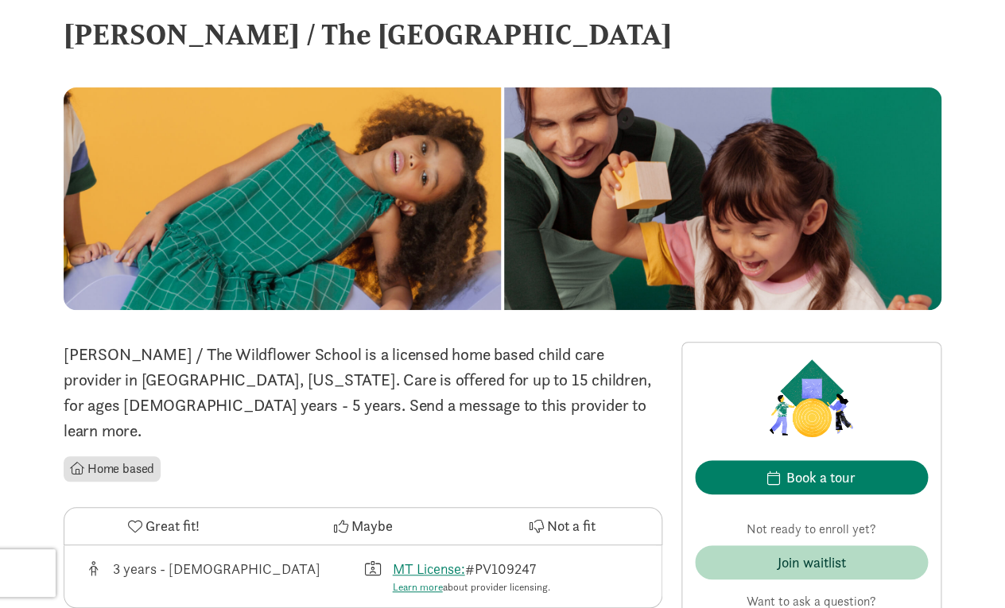
click at [356, 285] on div at bounding box center [282, 198] width 437 height 223
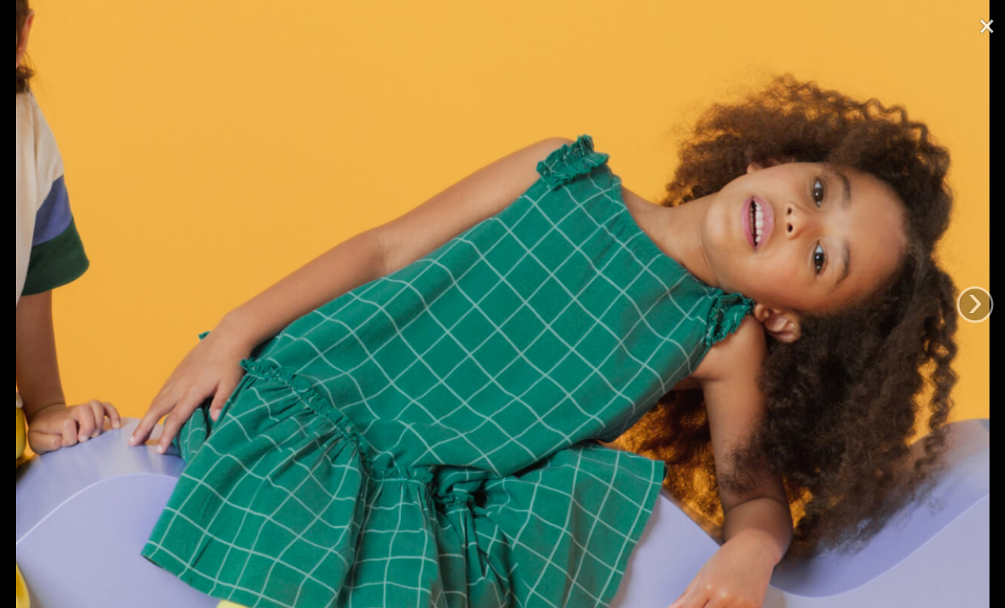
click at [986, 33] on link "×" at bounding box center [987, 24] width 37 height 48
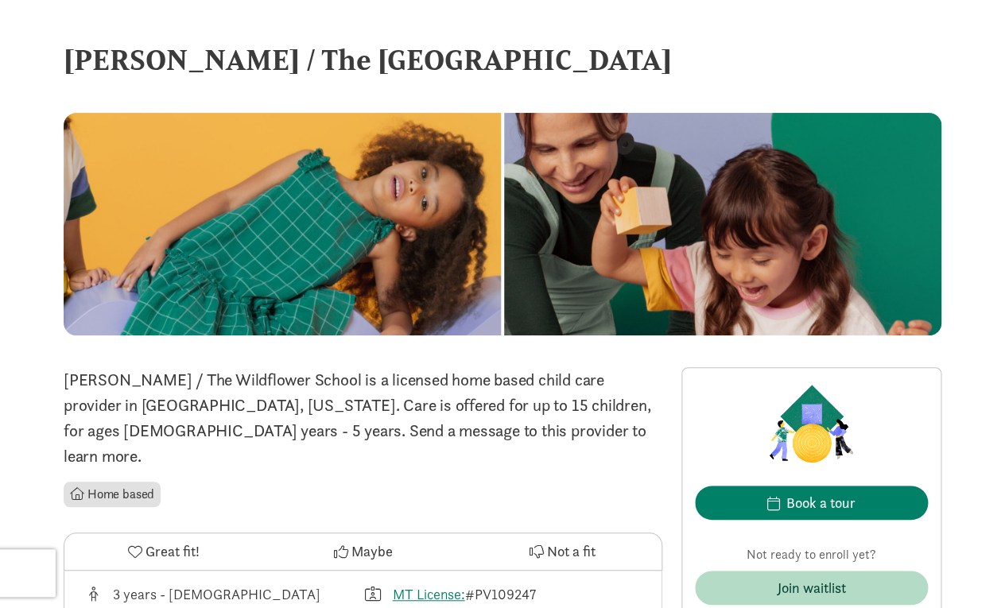
scroll to position [0, 0]
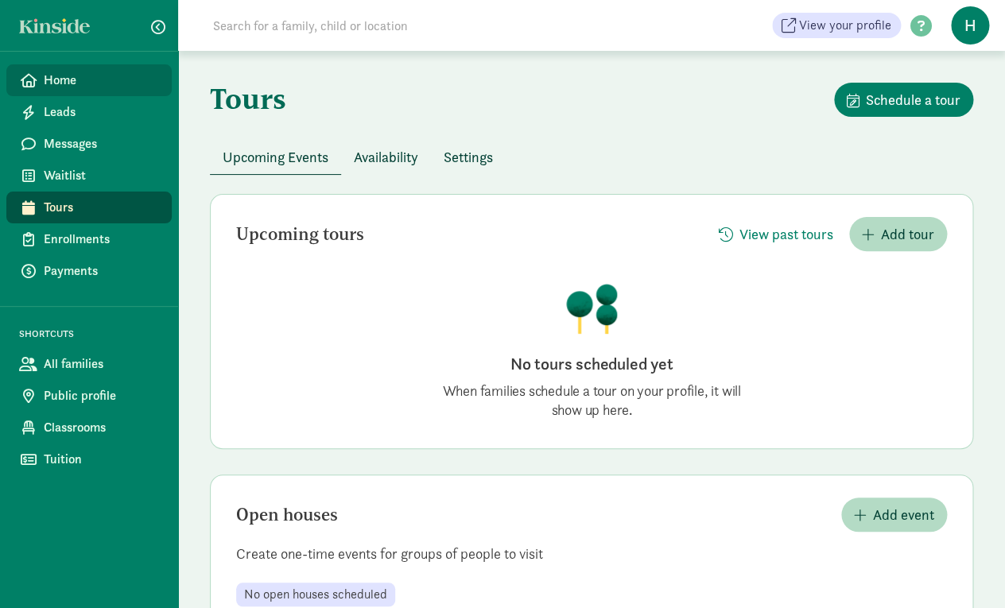
click at [49, 74] on span "Home" at bounding box center [101, 80] width 115 height 19
